Goal: Information Seeking & Learning: Learn about a topic

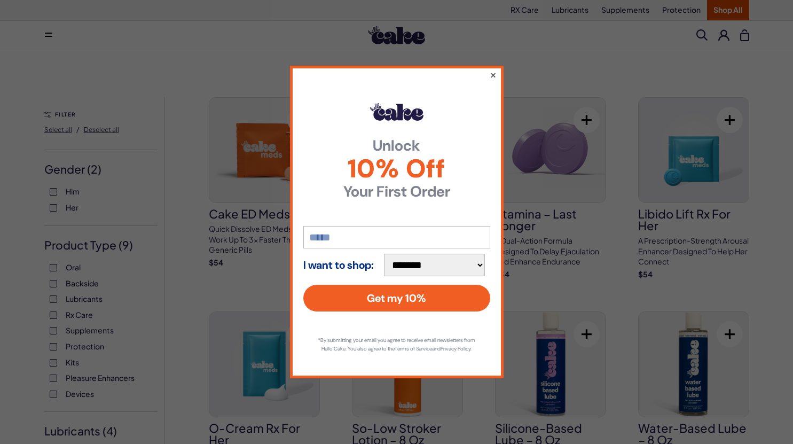
click at [492, 72] on button "×" at bounding box center [492, 74] width 7 height 13
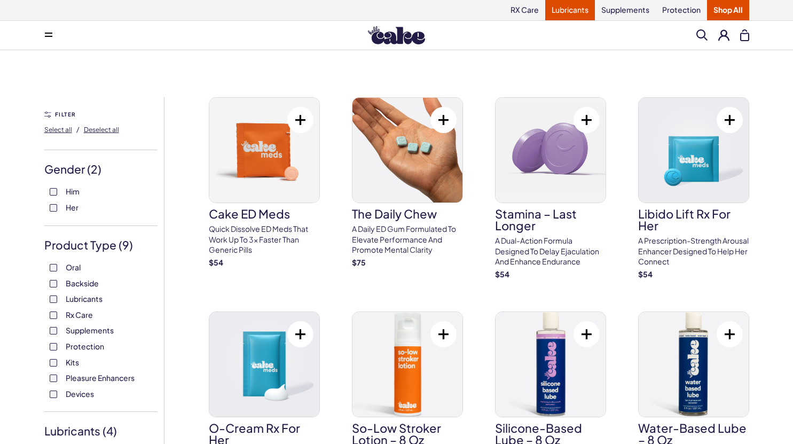
click at [568, 12] on link "Lubricants" at bounding box center [570, 10] width 50 height 20
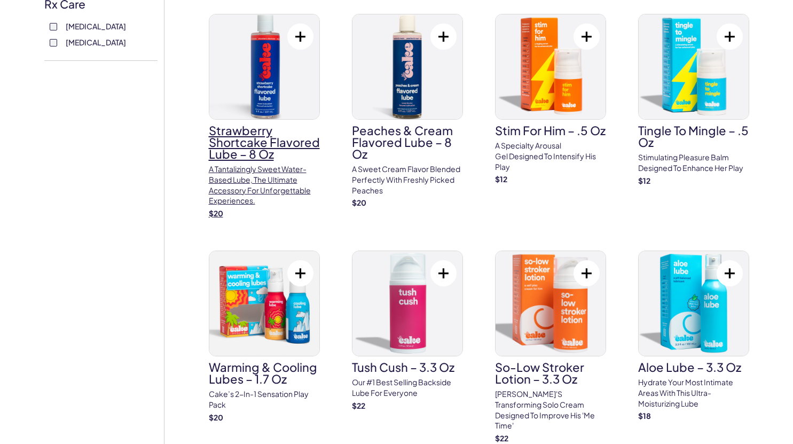
scroll to position [481, 0]
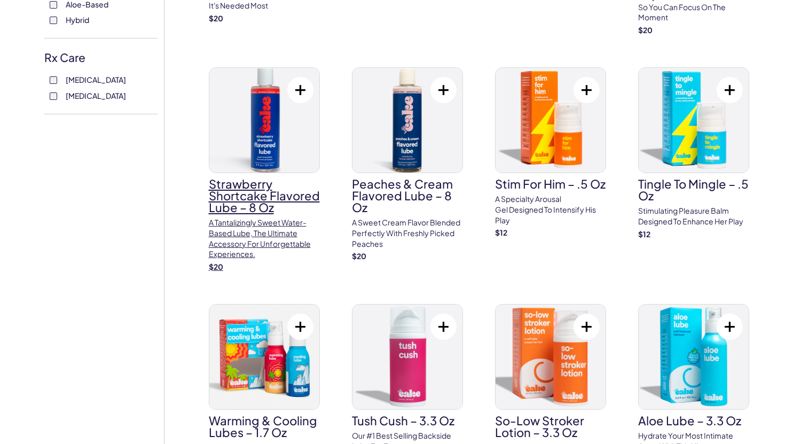
click at [250, 193] on h3 "Strawberry Shortcake Flavored Lube – 8 oz" at bounding box center [264, 195] width 111 height 35
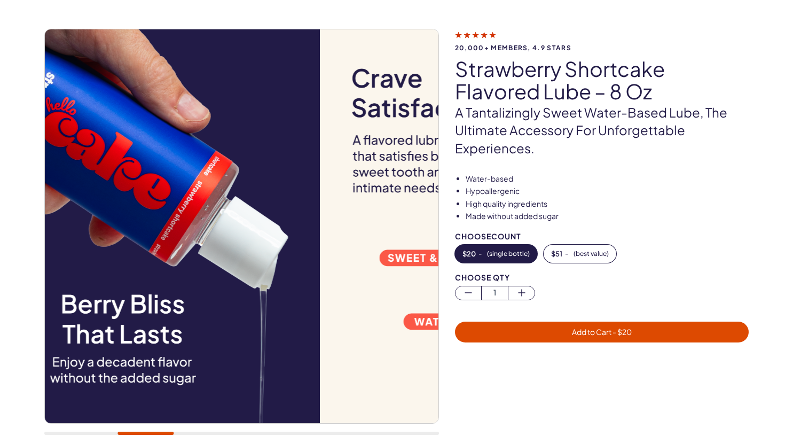
click at [132, 430] on div at bounding box center [241, 237] width 395 height 417
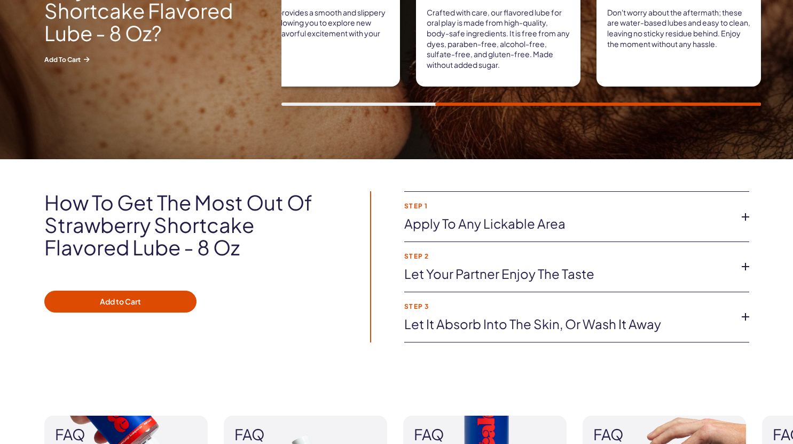
scroll to position [695, 0]
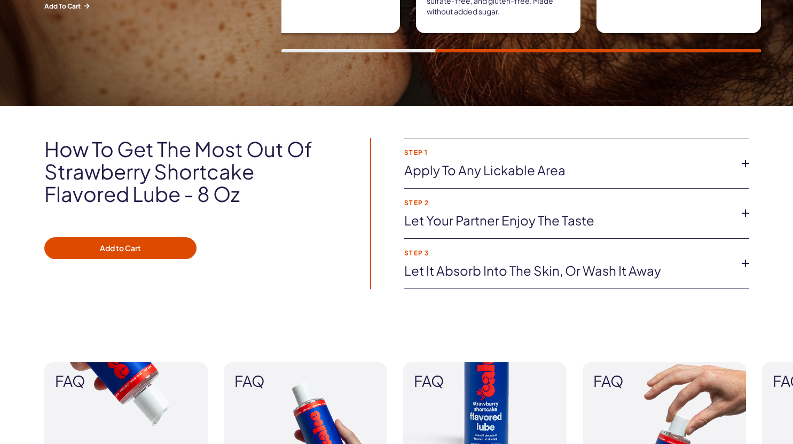
click at [743, 166] on icon at bounding box center [746, 163] width 16 height 16
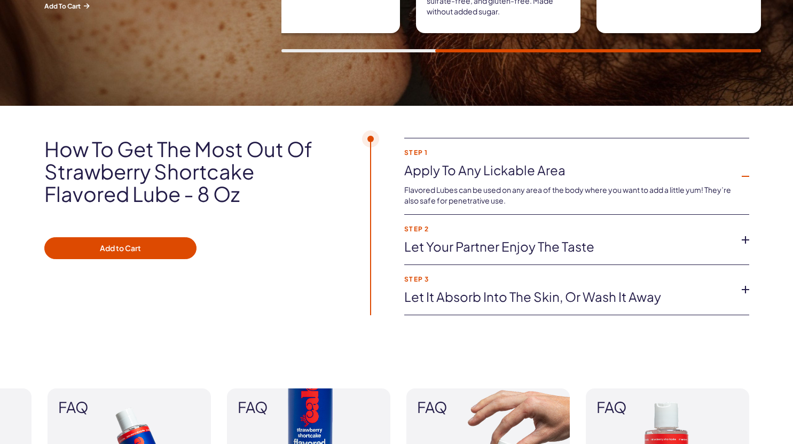
click at [740, 239] on icon at bounding box center [746, 240] width 16 height 16
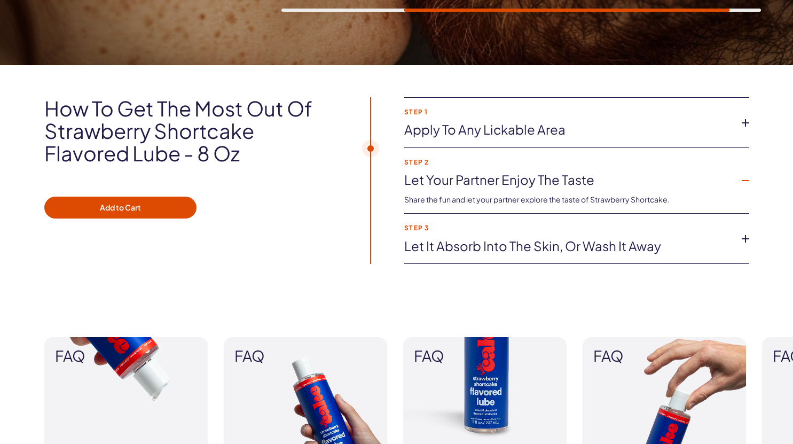
scroll to position [748, 0]
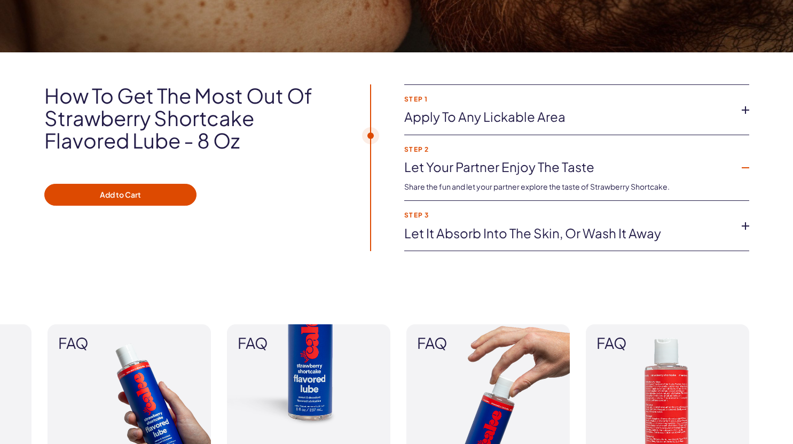
click at [746, 227] on icon at bounding box center [746, 226] width 16 height 16
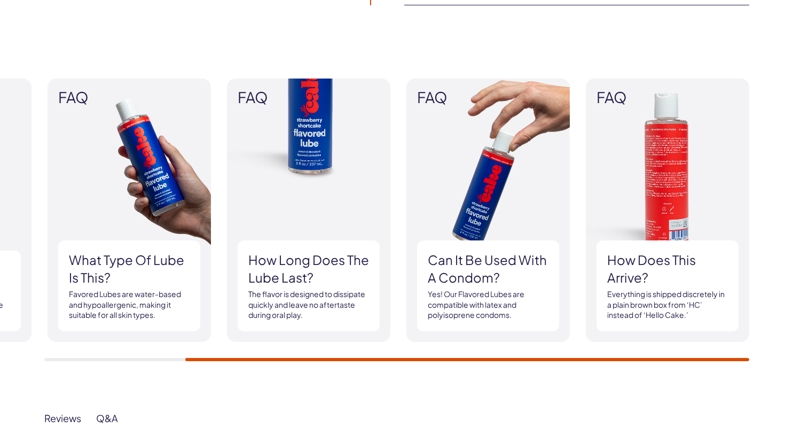
scroll to position [1015, 0]
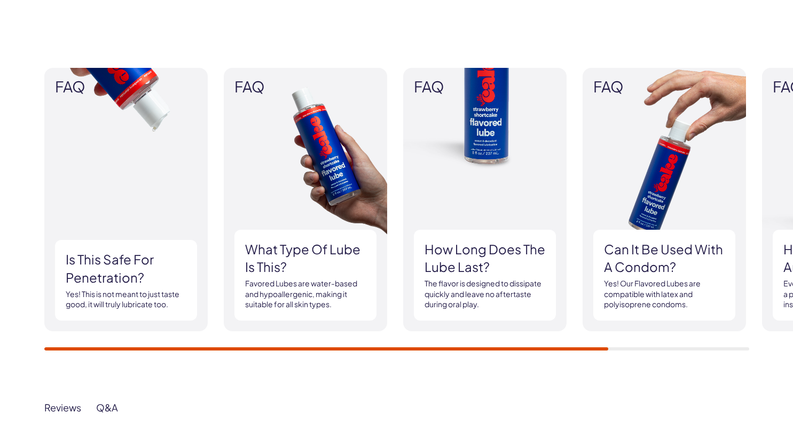
click at [42, 351] on div "FAQ Is this safe for penetration? Yes! This is not meant to just taste good, it…" at bounding box center [396, 209] width 793 height 347
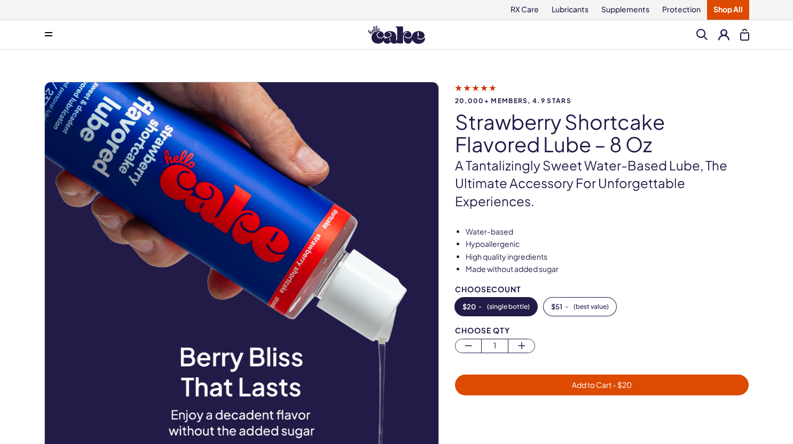
scroll to position [0, 0]
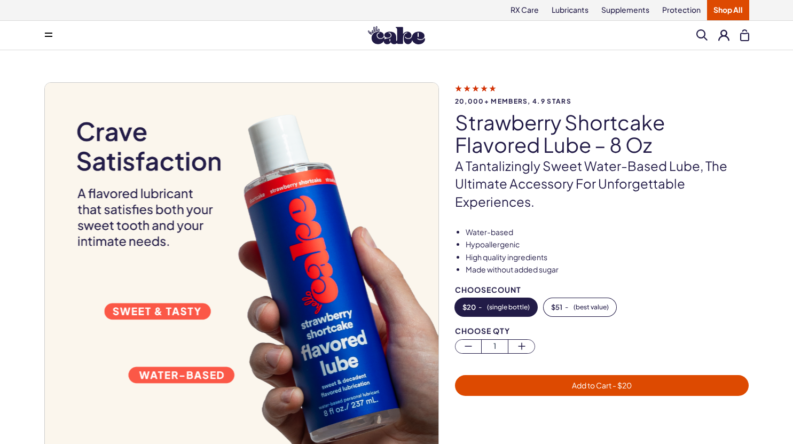
click at [720, 8] on link "Shop All" at bounding box center [728, 10] width 42 height 20
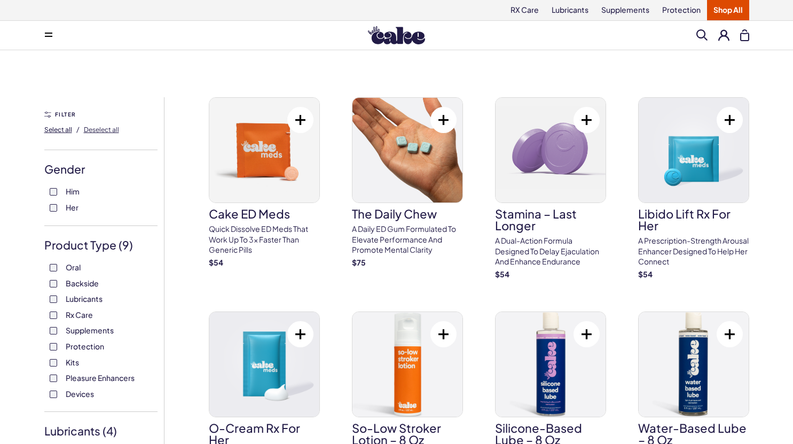
click at [62, 131] on span "Select all" at bounding box center [58, 130] width 28 height 8
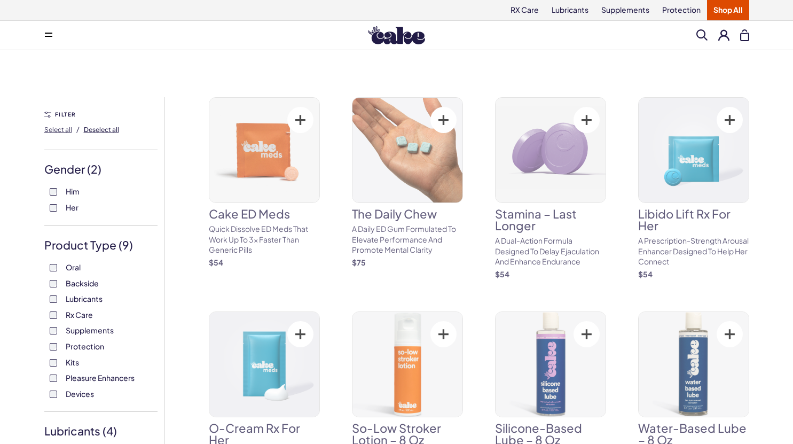
click at [91, 129] on span "Deselect all" at bounding box center [101, 130] width 35 height 8
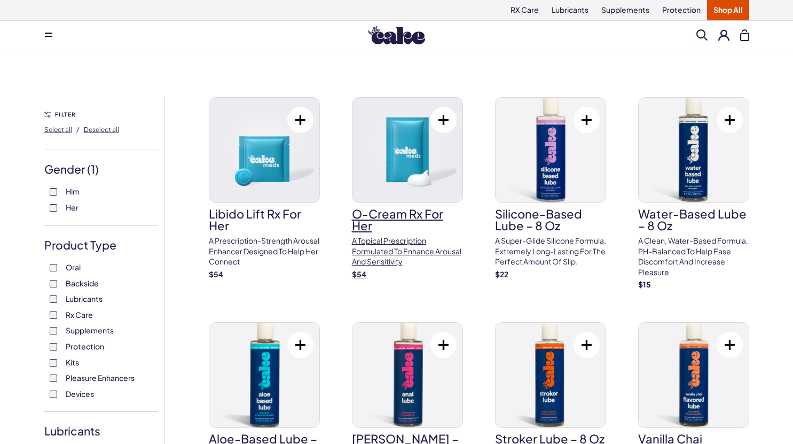
click at [370, 234] on link "O-Cream Rx for Her A topical prescription formulated to enhance arousal and sen…" at bounding box center [407, 188] width 111 height 182
click at [734, 9] on link "Shop All" at bounding box center [728, 10] width 42 height 20
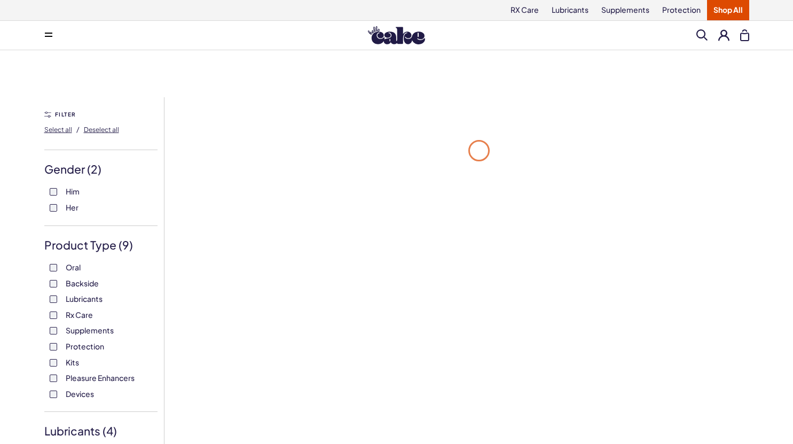
click at [700, 33] on span at bounding box center [702, 34] width 11 height 11
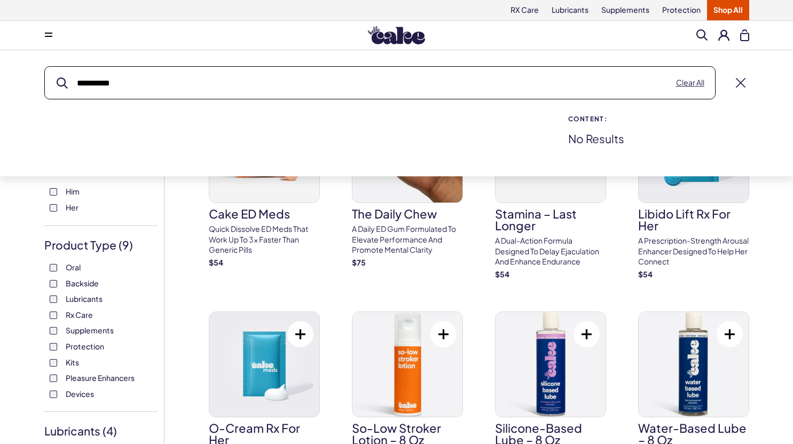
type input "**********"
click at [57, 77] on button "submit" at bounding box center [62, 82] width 11 height 11
click at [680, 84] on button "Clear All" at bounding box center [690, 82] width 28 height 11
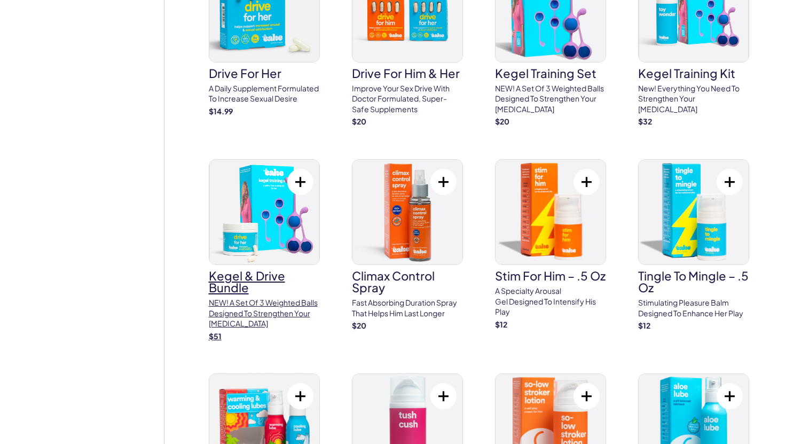
scroll to position [1069, 0]
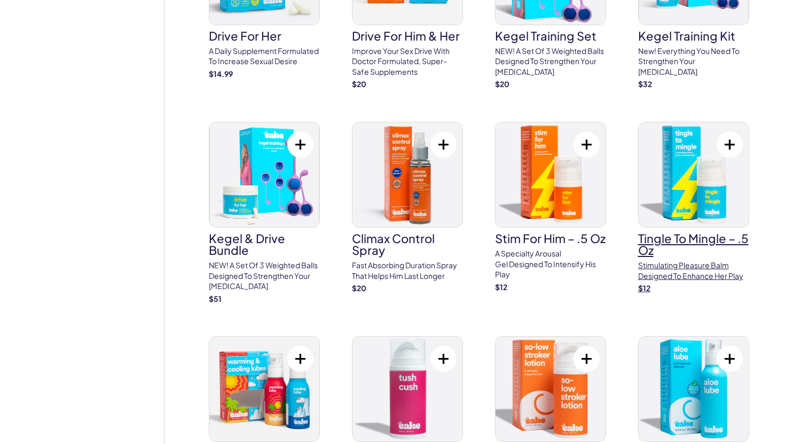
click at [698, 202] on img at bounding box center [694, 174] width 110 height 105
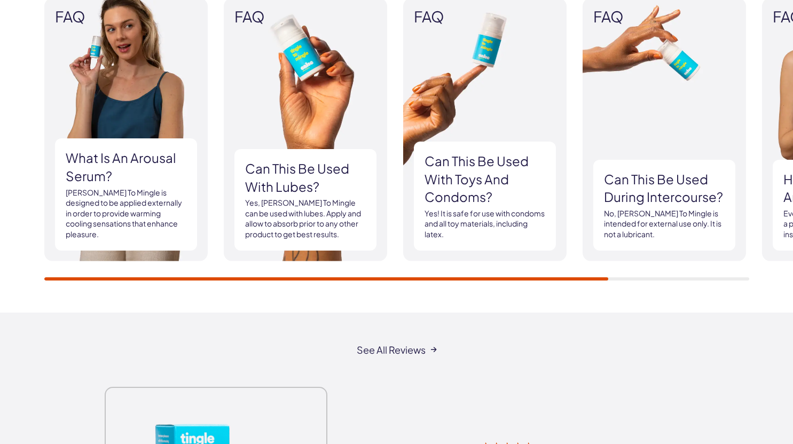
scroll to position [1069, 0]
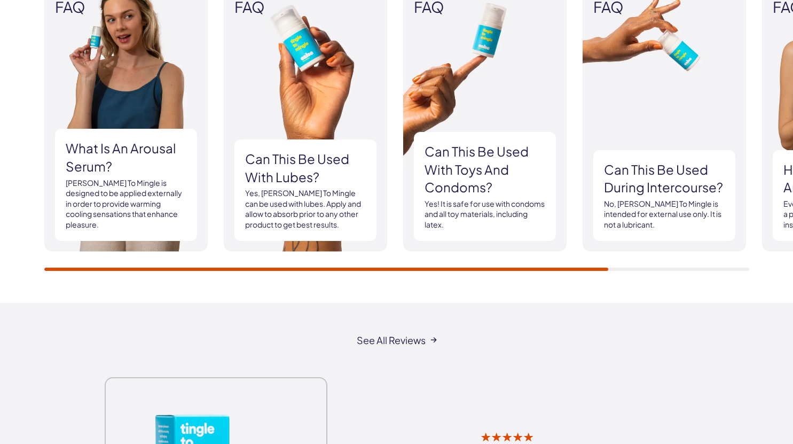
drag, startPoint x: 548, startPoint y: 267, endPoint x: 623, endPoint y: 266, distance: 75.9
click at [623, 266] on div "FAQ What is an arousal serum? [PERSON_NAME] To Mingle is designed to be applied…" at bounding box center [396, 129] width 705 height 283
drag, startPoint x: 581, startPoint y: 267, endPoint x: 747, endPoint y: 260, distance: 166.3
click at [747, 260] on div "FAQ What is an arousal serum? [PERSON_NAME] To Mingle is designed to be applied…" at bounding box center [396, 129] width 705 height 283
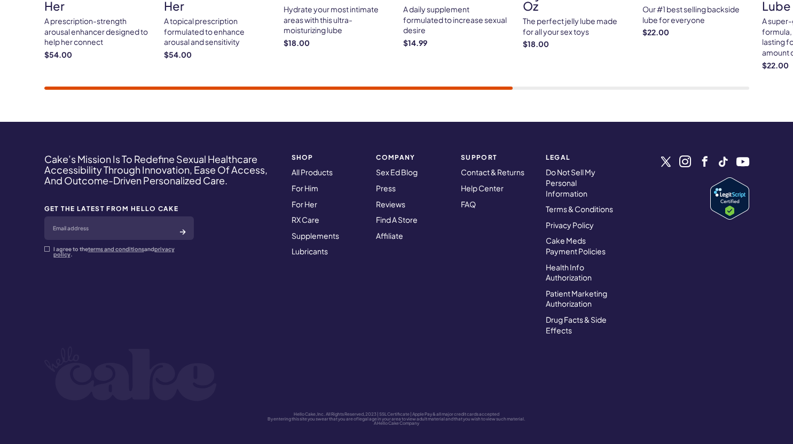
scroll to position [4192, 0]
